Goal: Entertainment & Leisure: Consume media (video, audio)

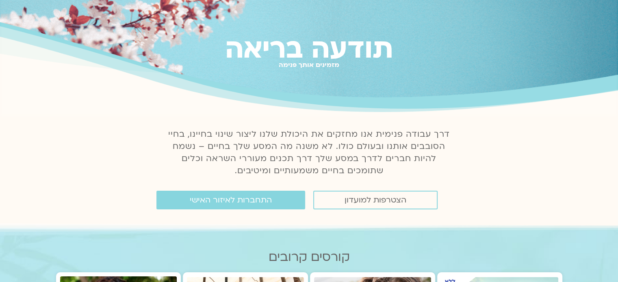
scroll to position [41, 0]
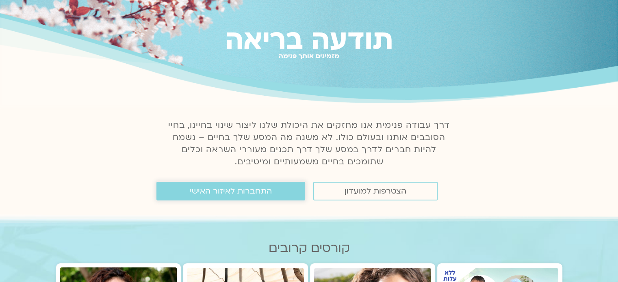
click at [235, 189] on span "התחברות לאיזור האישי" at bounding box center [231, 191] width 82 height 9
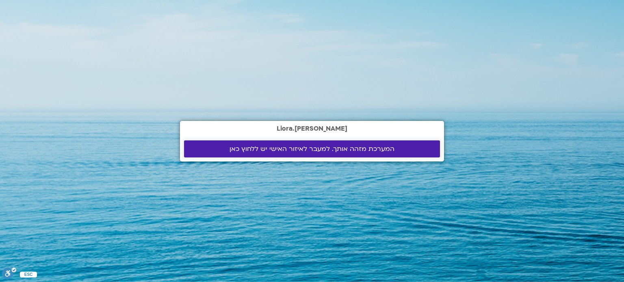
click at [311, 146] on span "המערכת מזהה אותך. למעבר לאיזור האישי יש ללחוץ כאן" at bounding box center [312, 149] width 165 height 7
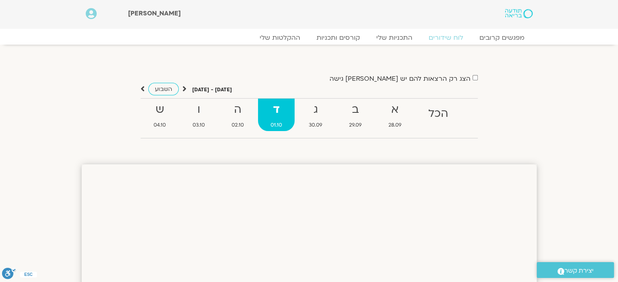
click at [445, 78] on label "הצג רק הרצאות להם יש לי גישה" at bounding box center [400, 78] width 141 height 7
click at [290, 38] on link "ההקלטות שלי" at bounding box center [280, 38] width 68 height 10
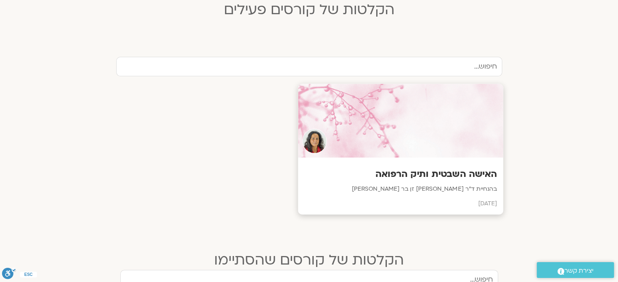
scroll to position [285, 0]
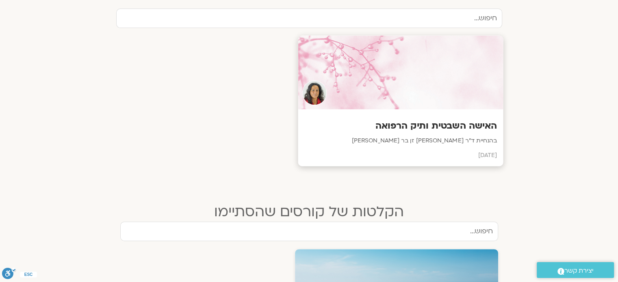
click at [417, 119] on div "האישה השבטית ותיק הרפואה בהנחיית ד״ר צילה זן בר צור ספטמבר 2025" at bounding box center [400, 138] width 205 height 57
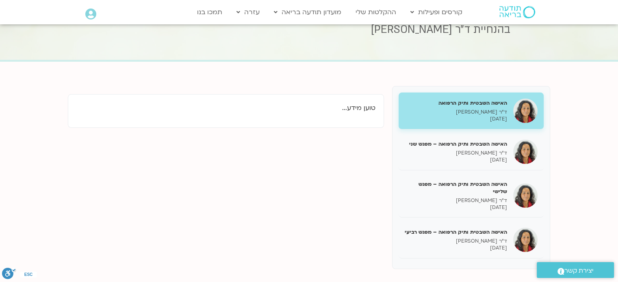
scroll to position [122, 0]
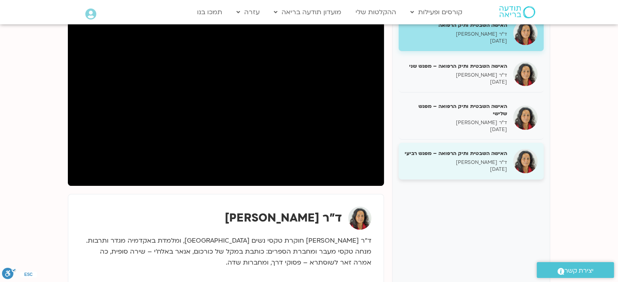
click at [480, 159] on p "ד״ר צילה זן בר צור" at bounding box center [456, 162] width 102 height 7
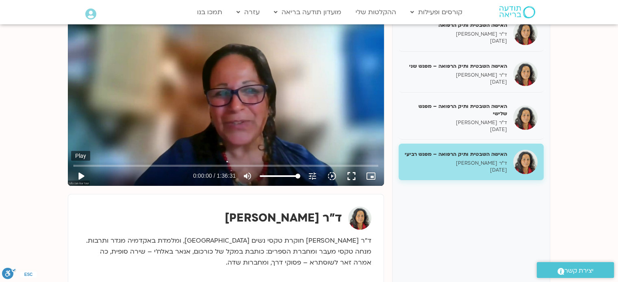
click at [81, 172] on button "play_arrow" at bounding box center [81, 177] width 20 height 20
click at [350, 173] on button "fullscreen" at bounding box center [352, 177] width 20 height 20
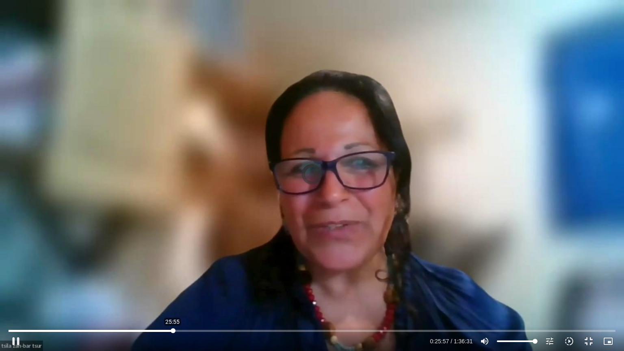
click at [173, 282] on input "Seek" at bounding box center [312, 330] width 607 height 5
click at [590, 282] on button "fullscreen_exit" at bounding box center [589, 342] width 20 height 20
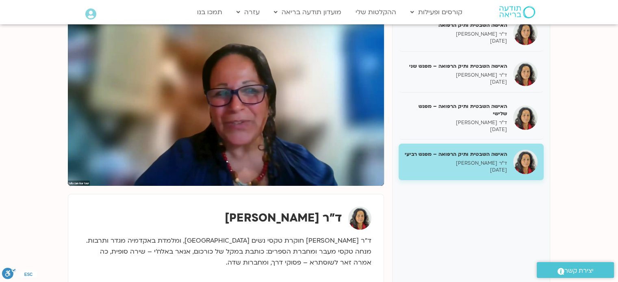
click at [411, 227] on div "האישה השבטית ותיק הרפואה ד״ר צילה זן בר צור 07/09/2025 האישה השבטית ותיק הרפואה…" at bounding box center [471, 150] width 158 height 285
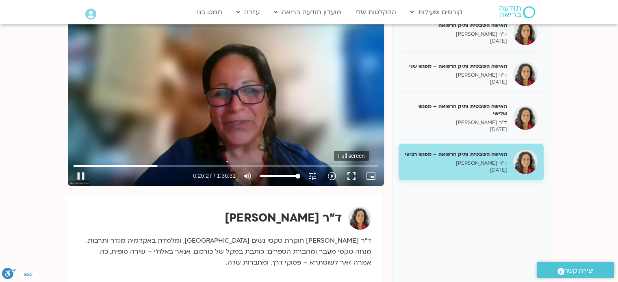
click at [351, 176] on button "fullscreen" at bounding box center [352, 177] width 20 height 20
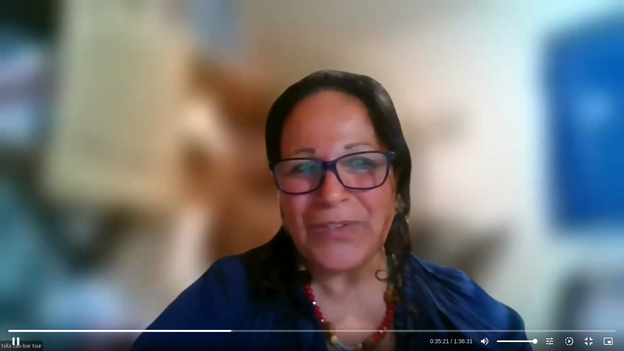
drag, startPoint x: 455, startPoint y: 162, endPoint x: 481, endPoint y: 159, distance: 26.1
click at [481, 159] on div "Skip Ad 1:14:49 pause 0:35:21 / 1:36:31 volume_up Mute tune Resolution Auto 720…" at bounding box center [312, 175] width 624 height 351
click at [171, 282] on div at bounding box center [227, 342] width 402 height 20
click at [51, 282] on div "Skip Ad 20:54 play_arrow 0:35:21 / 1:36:31 volume_up Mute tune Resolution Auto …" at bounding box center [312, 175] width 624 height 351
click at [263, 282] on input "Seek" at bounding box center [312, 330] width 607 height 5
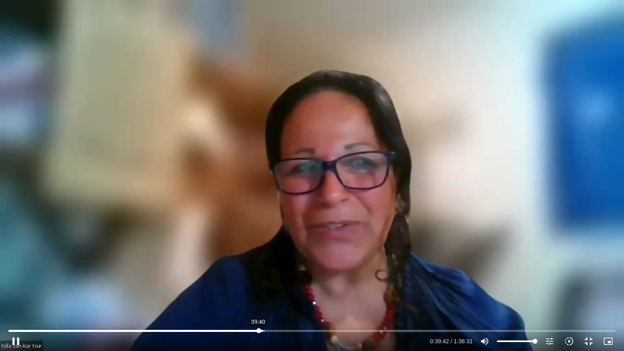
click at [258, 282] on input "Seek" at bounding box center [312, 330] width 607 height 5
click at [316, 282] on input "Seek" at bounding box center [312, 330] width 607 height 5
click at [328, 282] on input "Seek" at bounding box center [312, 330] width 607 height 5
click at [324, 282] on input "Seek" at bounding box center [312, 330] width 607 height 5
click at [294, 282] on div at bounding box center [227, 342] width 402 height 20
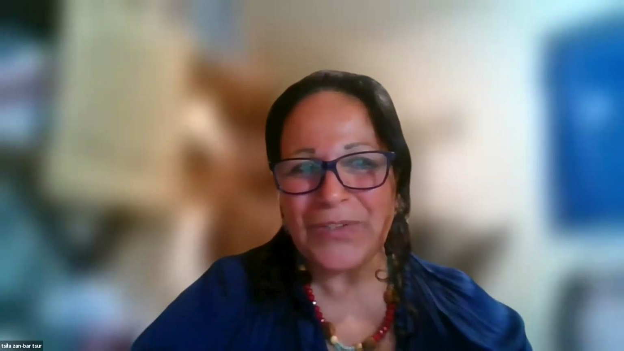
click at [294, 282] on div at bounding box center [227, 342] width 402 height 20
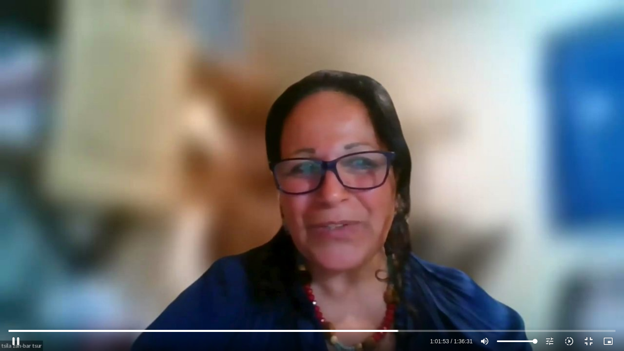
click at [306, 282] on div at bounding box center [227, 342] width 402 height 20
click at [80, 282] on div "Skip Ad 30:32 pause 1:01:55 / 1:36:31 volume_up Mute tune Resolution Auto 720p …" at bounding box center [312, 175] width 624 height 351
click at [393, 282] on input "Seek" at bounding box center [312, 330] width 607 height 5
click at [337, 239] on div "Skip Ad 1:00:54 play_arrow 1:01:20 / 1:36:31 volume_up Mute tune Resolution Aut…" at bounding box center [312, 175] width 624 height 351
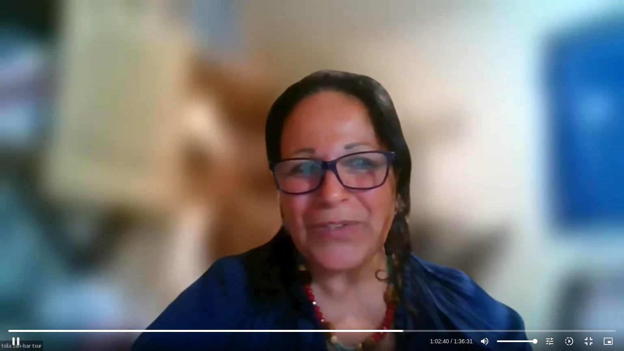
click at [324, 267] on div "Skip Ad 1:00:54 pause 1:02:40 / 1:36:31 volume_up Mute tune Resolution Auto 720…" at bounding box center [312, 175] width 624 height 351
click at [324, 267] on div "Skip Ad 1:00:54 play_arrow 1:02:40 / 1:36:31 volume_up Mute tune Resolution Aut…" at bounding box center [312, 175] width 624 height 351
click at [330, 268] on div "Skip Ad 1:00:54 pause 1:04:04 / 1:36:31 volume_up Mute tune Resolution Auto 720…" at bounding box center [312, 175] width 624 height 351
click at [313, 277] on div "Skip Ad 1:00:54 play_arrow 1:04:05 / 1:36:31 volume_up Mute tune Resolution Aut…" at bounding box center [312, 175] width 624 height 351
click at [232, 260] on div "Skip Ad 1:00:54 pause 1:05:19 / 1:36:31 volume_up Mute tune Resolution Auto 720…" at bounding box center [312, 175] width 624 height 351
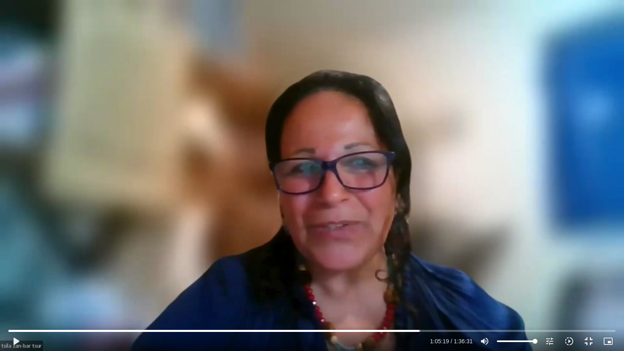
click at [272, 258] on div "Skip Ad 1:00:54 play_arrow 1:05:19 / 1:36:31 volume_up Mute tune Resolution Aut…" at bounding box center [312, 175] width 624 height 351
click at [276, 258] on div "Skip Ad 1:00:54 pause 1:05:39 / 1:36:31 volume_up Mute tune Resolution Auto 720…" at bounding box center [312, 175] width 624 height 351
click at [280, 261] on div "Skip Ad 1:00:54 play_arrow 1:05:39 / 1:36:31 volume_up Mute tune Resolution Aut…" at bounding box center [312, 175] width 624 height 351
click at [282, 260] on div "Skip Ad 1:00:54 pause 1:08:24 / 1:36:31 volume_up Mute tune Resolution Auto 720…" at bounding box center [312, 175] width 624 height 351
drag, startPoint x: 57, startPoint y: 0, endPoint x: 60, endPoint y: 3, distance: 4.3
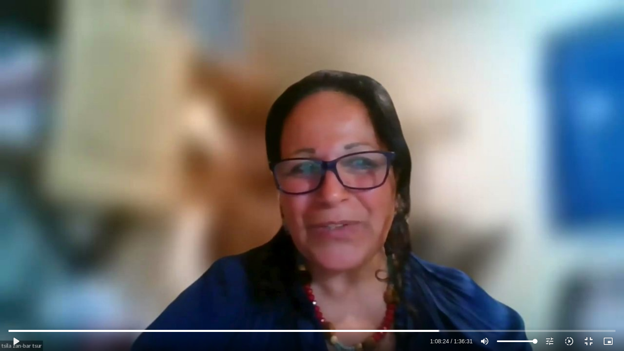
click at [60, 3] on div "Skip Ad 1:00:54 play_arrow 1:08:24 / 1:36:31 volume_up Mute tune Resolution Aut…" at bounding box center [312, 175] width 624 height 351
click at [29, 39] on div "Skip Ad 1:00:54 pause 1:32:13 / 1:36:31 volume_up Mute tune Resolution Auto 720…" at bounding box center [312, 175] width 624 height 351
click at [30, 41] on div "Skip Ad 1:00:54 play_arrow 1:32:13 / 1:36:31 volume_up Mute tune Resolution Aut…" at bounding box center [312, 175] width 624 height 351
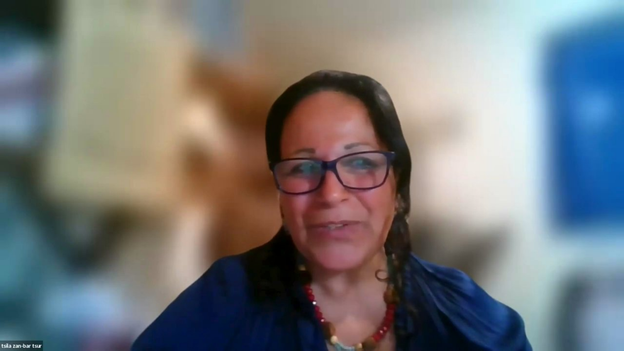
type input "5791.513333"
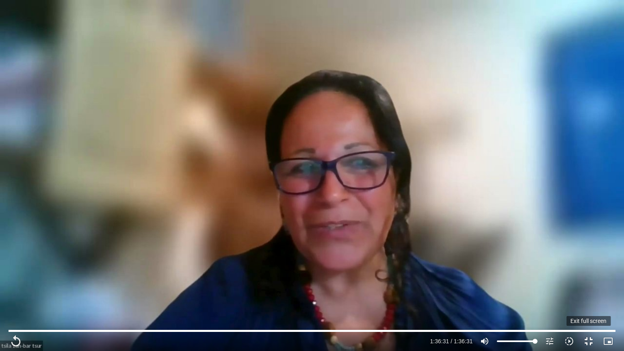
click at [590, 282] on button "fullscreen_exit" at bounding box center [589, 342] width 20 height 20
